Goal: Information Seeking & Learning: Check status

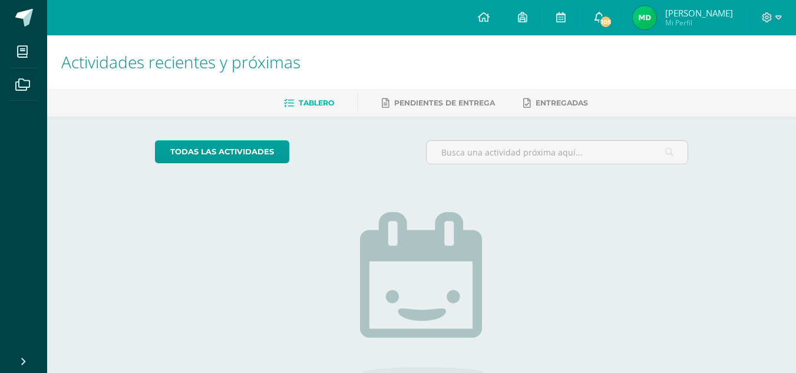
click at [612, 15] on span "105" at bounding box center [605, 21] width 13 height 13
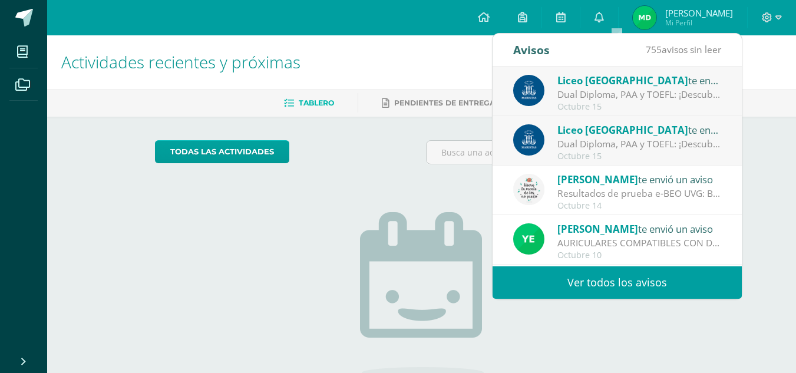
click at [656, 18] on img at bounding box center [645, 18] width 24 height 24
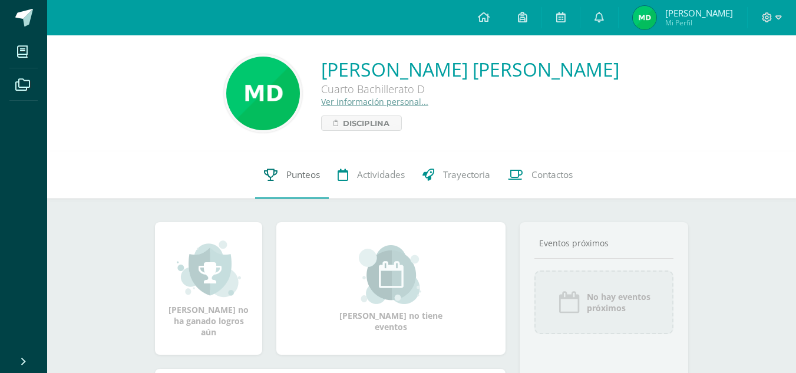
click at [282, 176] on link "Punteos" at bounding box center [292, 174] width 74 height 47
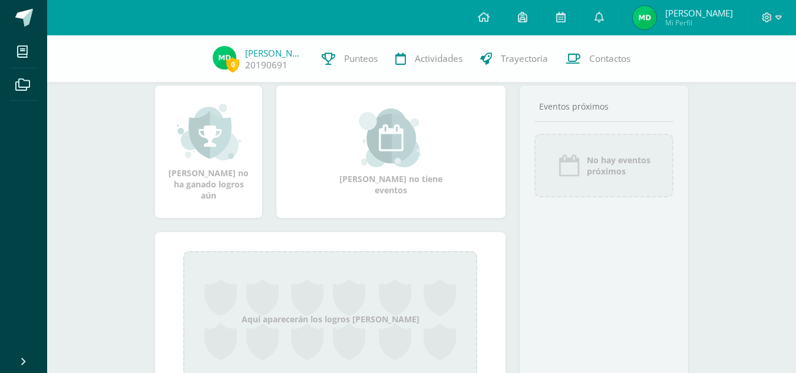
scroll to position [133, 0]
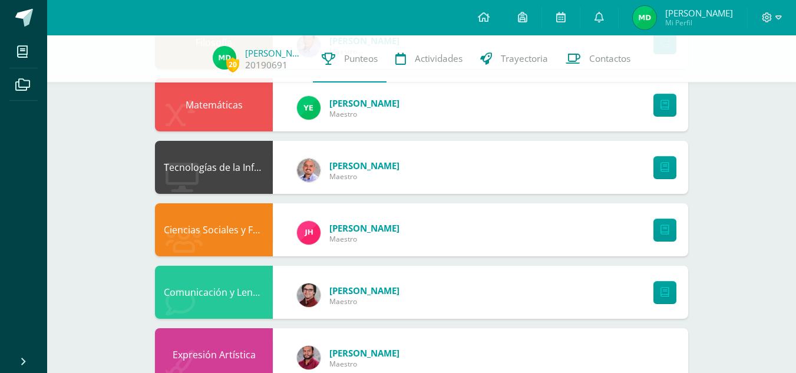
scroll to position [638, 0]
